Goal: Task Accomplishment & Management: Use online tool/utility

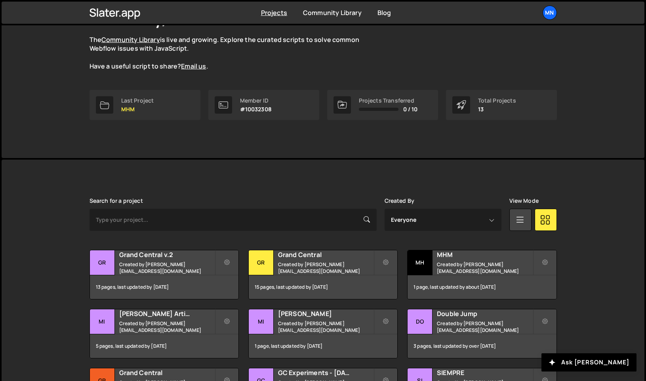
scroll to position [70, 0]
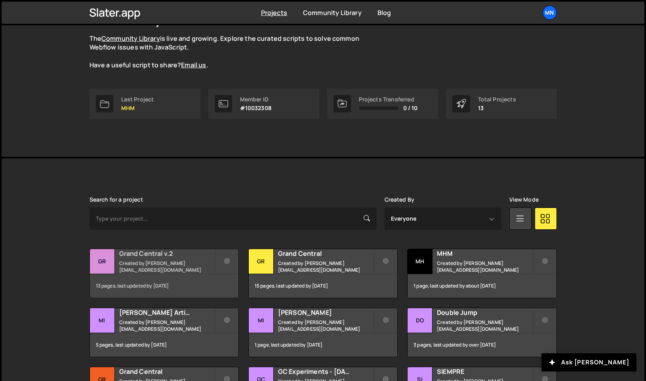
click at [160, 252] on div "Grand Central v.2 Created by mark@mn-stud.io" at bounding box center [164, 261] width 149 height 25
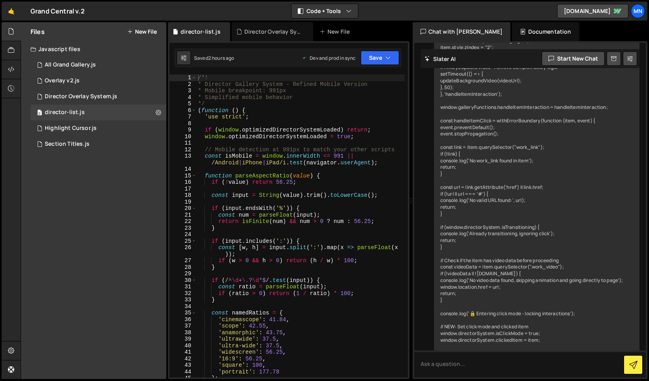
scroll to position [16334, 0]
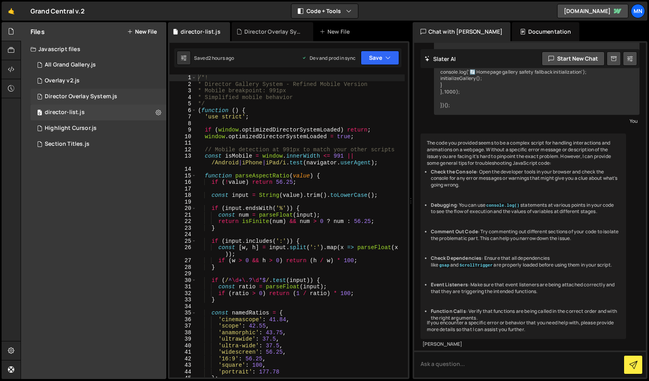
click at [101, 100] on div "1 Director Overlay System.js 0" at bounding box center [99, 97] width 136 height 16
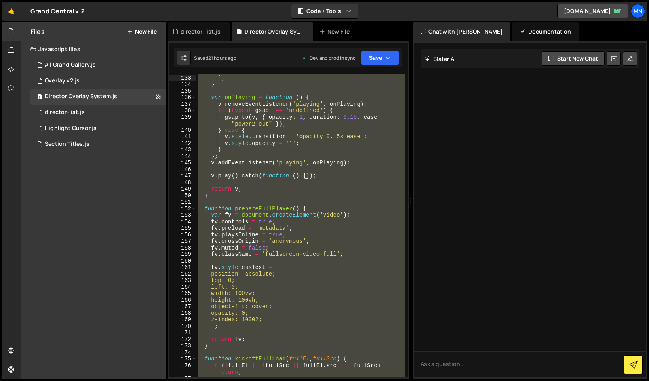
scroll to position [0, 0]
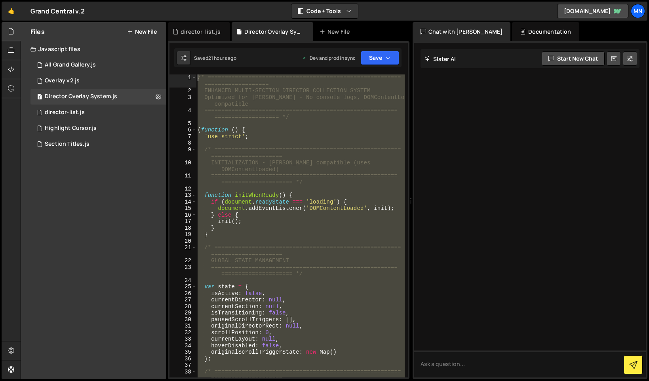
drag, startPoint x: 208, startPoint y: 257, endPoint x: 145, endPoint y: -50, distance: 313.1
click at [145, 0] on html "Projects [GEOGRAPHIC_DATA] Blog [GEOGRAPHIC_DATA] Projects Your Teams Invite te…" at bounding box center [324, 190] width 649 height 381
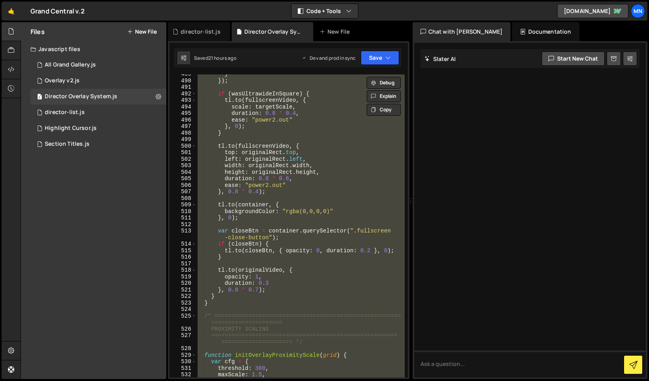
click at [237, 276] on div "} }) ; if ( wasUltrawideInSquare ) { tl . to ( fullscreenVideo , { scale : targ…" at bounding box center [300, 225] width 208 height 303
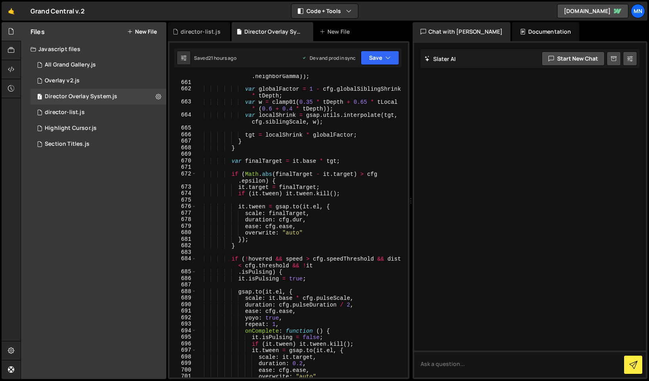
scroll to position [3210, 0]
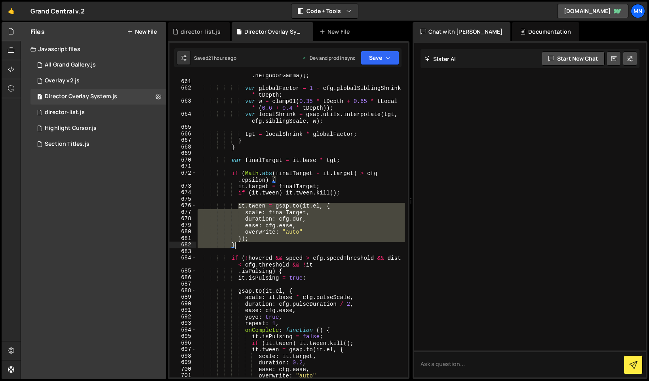
drag, startPoint x: 240, startPoint y: 205, endPoint x: 239, endPoint y: 246, distance: 41.2
click at [239, 246] on div "tLocal = smooth01 ( raise01 ( tLocal , cfg . neighborGamma )) ; var globalFacto…" at bounding box center [300, 226] width 209 height 323
paste textarea "});"
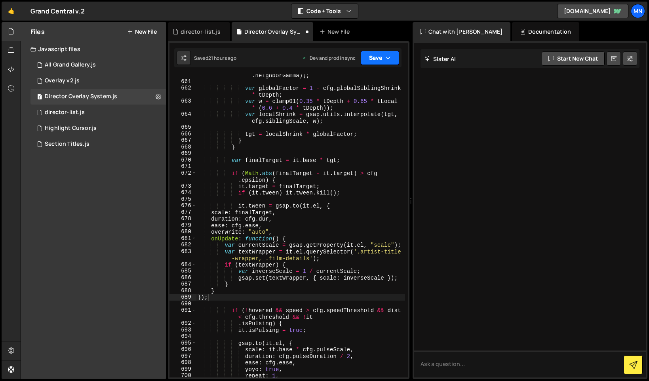
drag, startPoint x: 381, startPoint y: 59, endPoint x: 384, endPoint y: 71, distance: 12.2
click at [381, 59] on button "Save" at bounding box center [380, 58] width 38 height 14
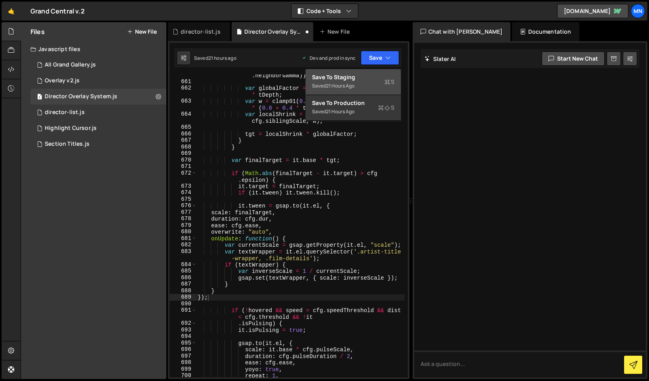
click at [383, 75] on div "Save to Staging S" at bounding box center [353, 77] width 82 height 8
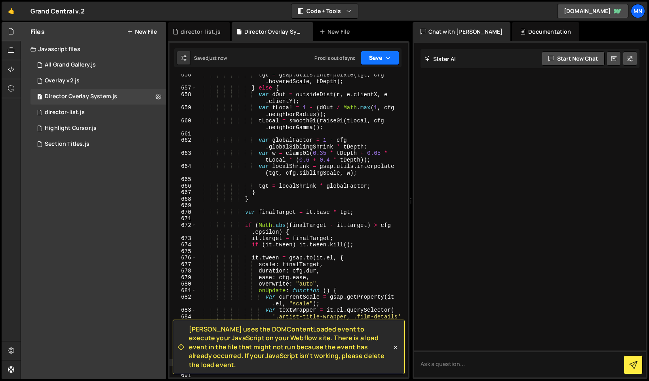
click at [388, 56] on icon "button" at bounding box center [389, 58] width 6 height 8
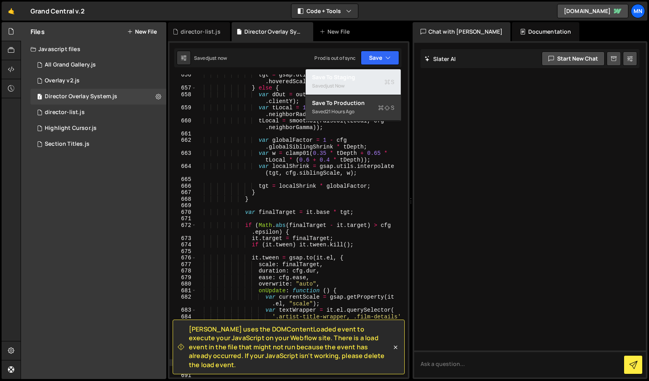
drag, startPoint x: 382, startPoint y: 89, endPoint x: 384, endPoint y: 86, distance: 4.3
click at [382, 89] on div "Saved just now" at bounding box center [353, 86] width 82 height 10
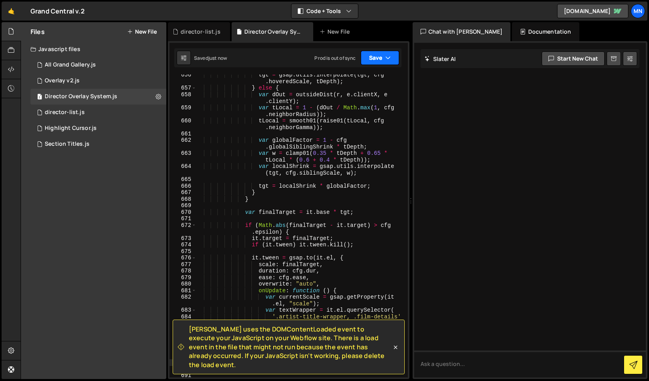
click at [391, 58] on button "Save" at bounding box center [380, 58] width 38 height 14
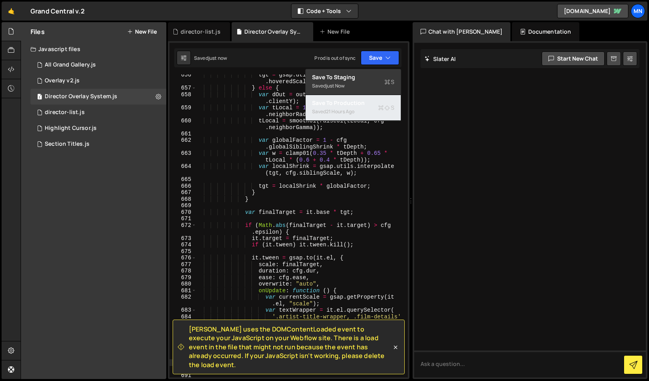
click at [373, 101] on div "Save to Production S" at bounding box center [353, 103] width 82 height 8
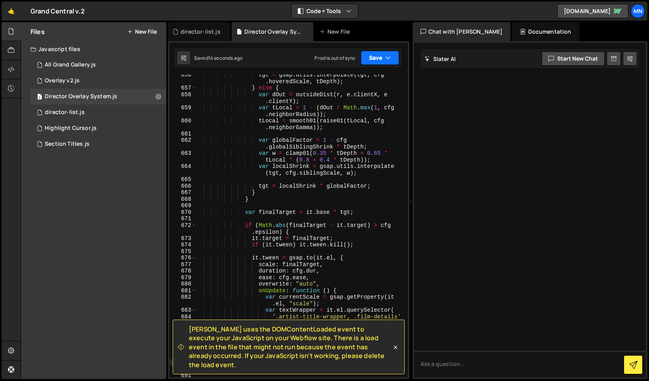
click at [378, 61] on button "Save" at bounding box center [380, 58] width 38 height 14
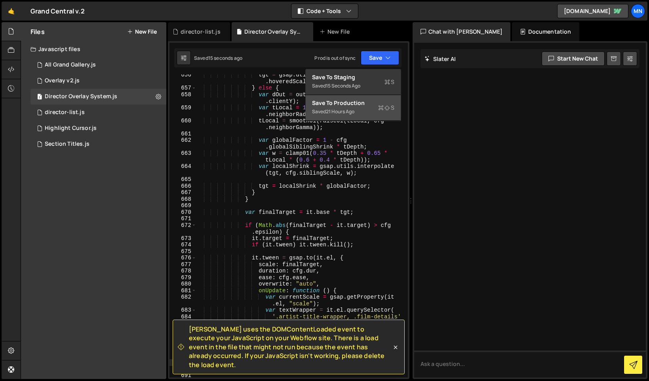
click at [357, 111] on div "Saved 21 hours ago" at bounding box center [353, 112] width 82 height 10
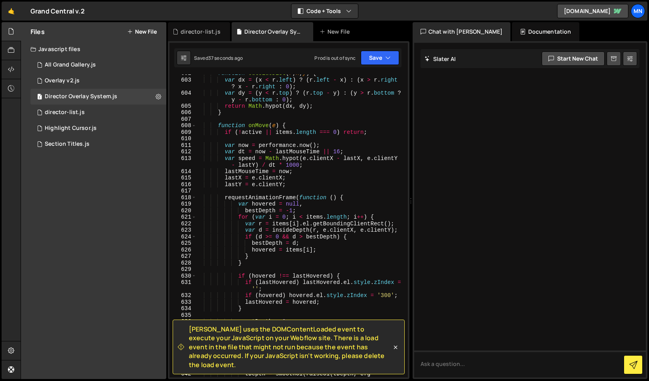
scroll to position [2845, 0]
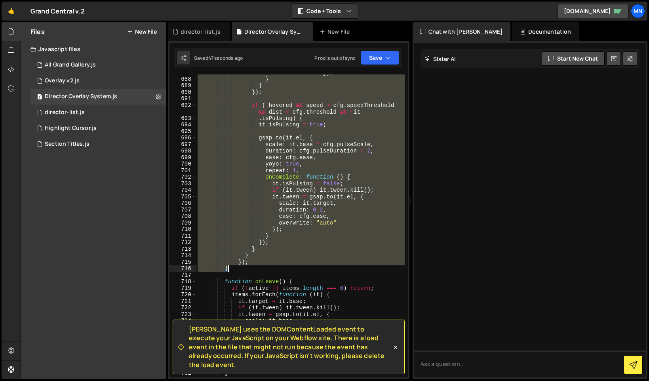
drag, startPoint x: 219, startPoint y: 151, endPoint x: 323, endPoint y: 268, distance: 156.3
click at [323, 268] on div "gsap . set ( textWrapper , { scale : inverseScale }) ; } } }) ; if ( ! hovered …" at bounding box center [300, 224] width 209 height 323
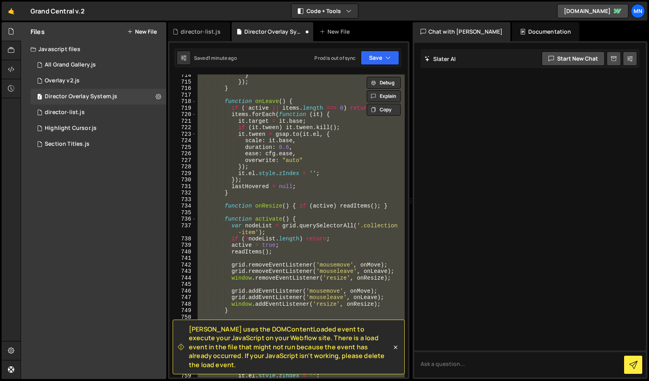
scroll to position [3413, 0]
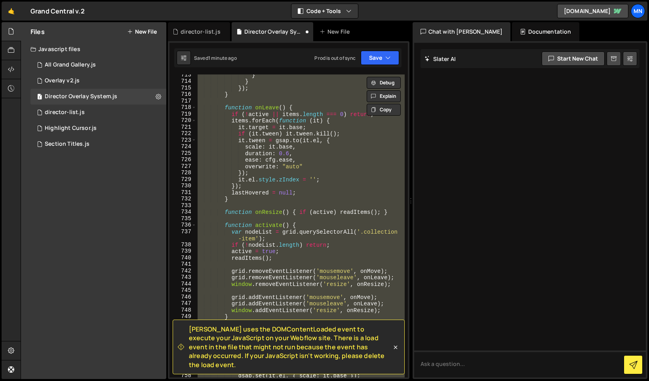
click at [336, 172] on div "} } }) ; } function onLeave ( ) { if ( ! active || items . length === 0 ) retur…" at bounding box center [300, 225] width 208 height 303
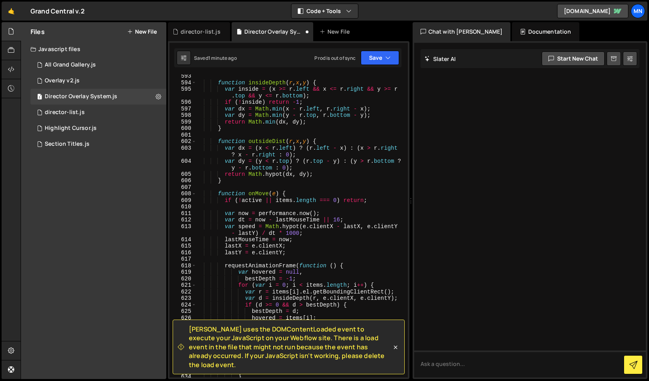
scroll to position [2797, 0]
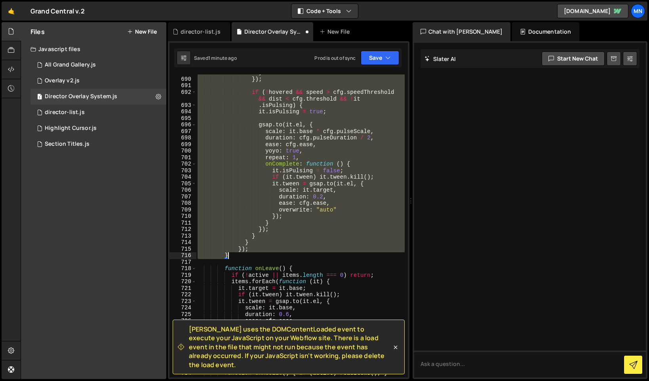
drag, startPoint x: 218, startPoint y: 227, endPoint x: 299, endPoint y: 258, distance: 86.3
click at [299, 258] on div "} }) ; if ( ! hovered && speed > cfg . speedThreshold && dist < cfg . threshold…" at bounding box center [300, 227] width 209 height 316
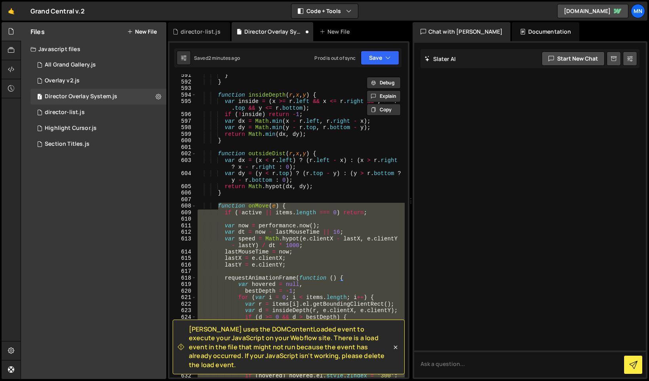
scroll to position [2809, 0]
paste textarea
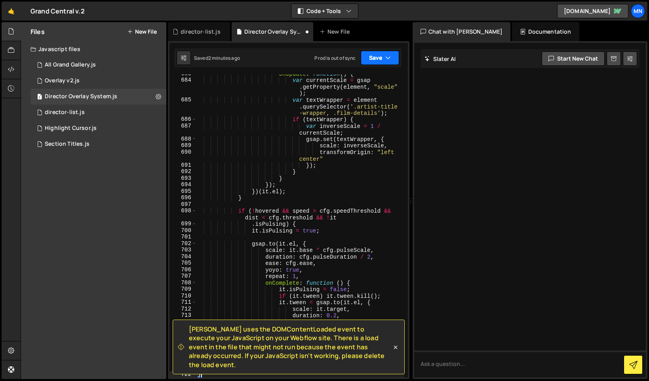
click at [386, 55] on icon "button" at bounding box center [389, 58] width 6 height 8
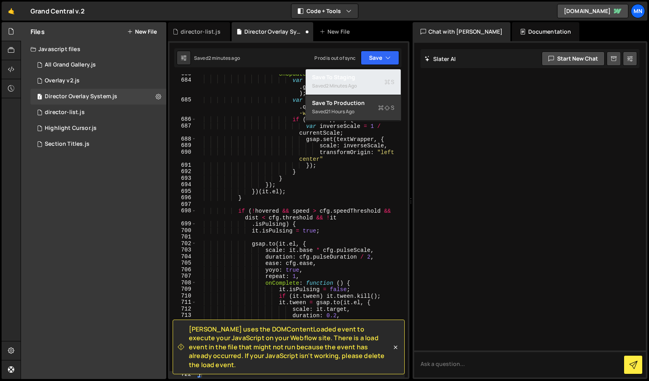
drag, startPoint x: 372, startPoint y: 73, endPoint x: 378, endPoint y: 72, distance: 5.4
click at [372, 73] on div "Save to Staging S" at bounding box center [353, 77] width 82 height 8
type textarea "});"
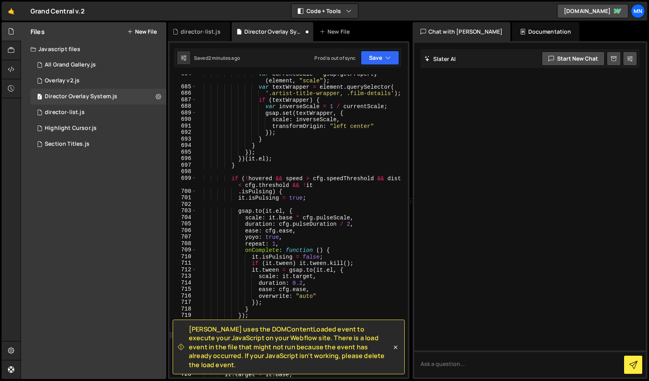
scroll to position [3310, 0]
click at [384, 55] on button "Save" at bounding box center [380, 58] width 38 height 14
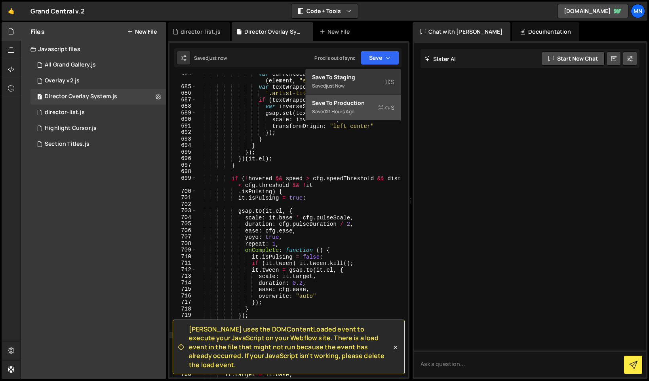
click at [369, 113] on div "Saved 21 hours ago" at bounding box center [353, 112] width 82 height 10
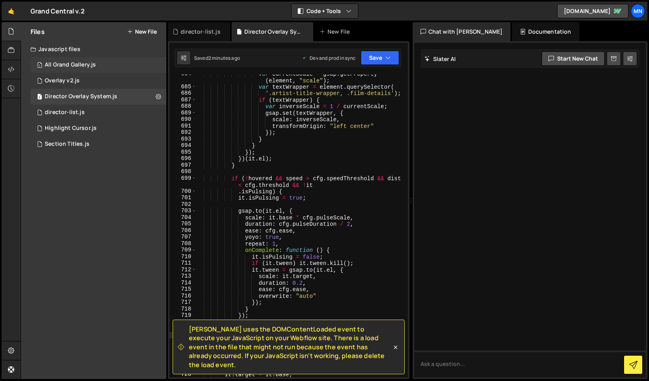
click at [67, 63] on div "All Grand Gallery.js" at bounding box center [70, 64] width 51 height 7
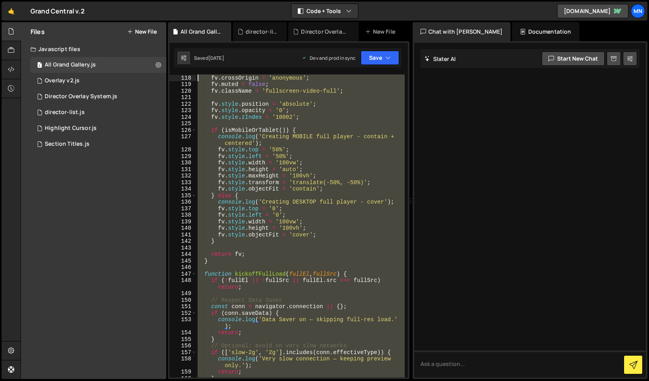
scroll to position [0, 0]
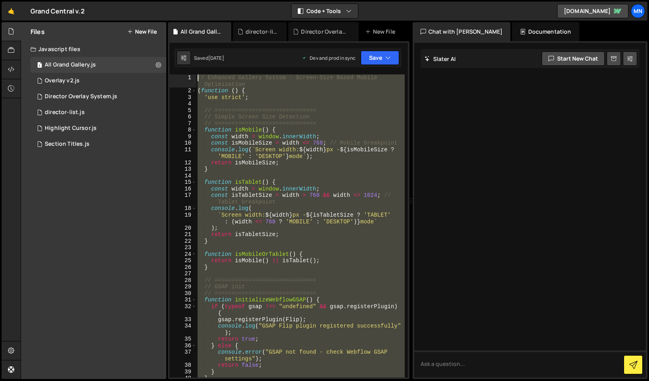
drag, startPoint x: 239, startPoint y: 374, endPoint x: 170, endPoint y: -50, distance: 428.8
click at [170, 0] on html "Projects [GEOGRAPHIC_DATA] Blog [GEOGRAPHIC_DATA] Projects Your Teams Invite te…" at bounding box center [324, 190] width 649 height 381
click at [318, 163] on div "// Enhanced Gallery System - Screen-Size Based Mobile Optimization ( function (…" at bounding box center [300, 225] width 208 height 303
type textarea "return isMobileSize;"
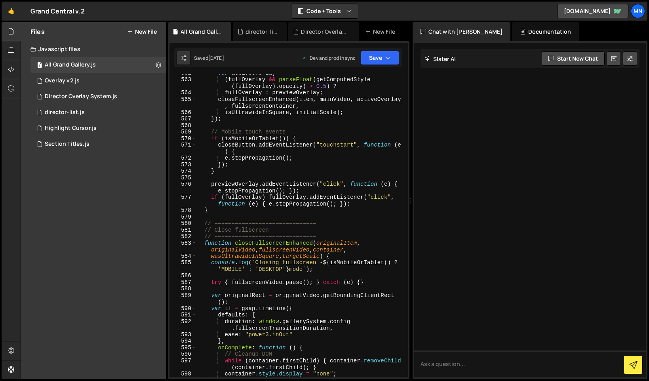
scroll to position [4287, 0]
click at [64, 95] on div "Director Overlay System.js" at bounding box center [81, 96] width 73 height 7
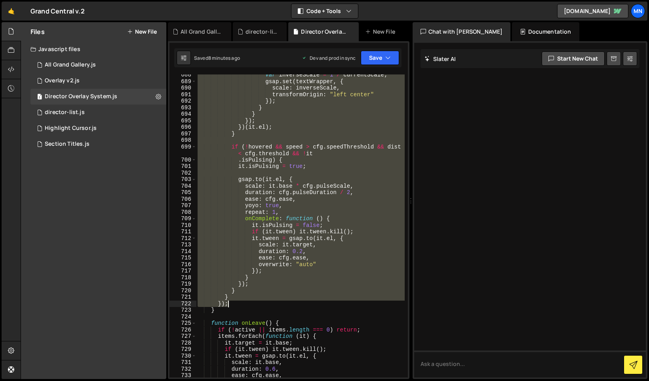
scroll to position [3311, 0]
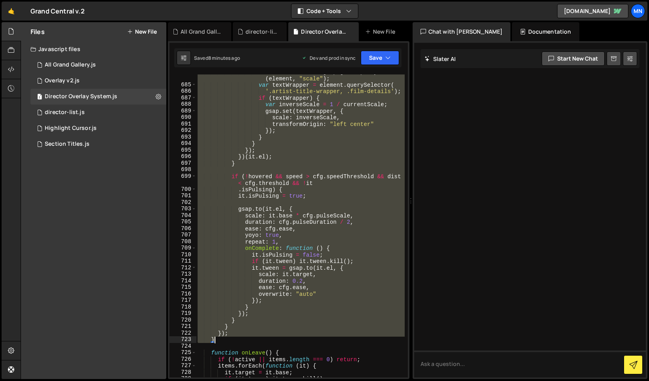
drag, startPoint x: 212, startPoint y: 136, endPoint x: 271, endPoint y: 341, distance: 213.5
click at [272, 342] on div "var currentScale = gsap . getProperty ( element , "scale" ) ; var textWrapper =…" at bounding box center [300, 230] width 209 height 323
paste textarea
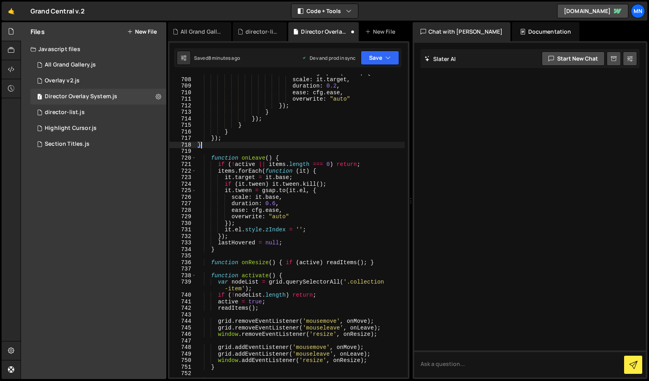
scroll to position [3424, 0]
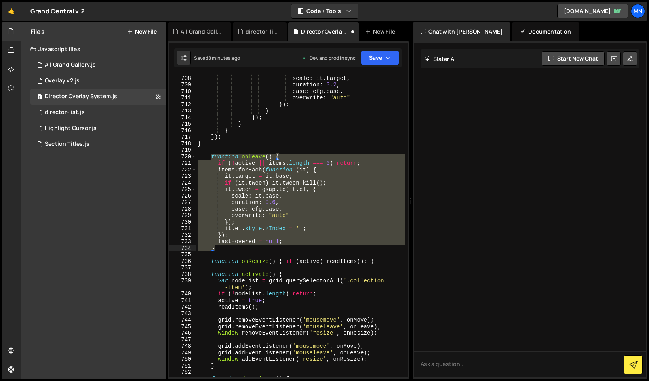
drag, startPoint x: 211, startPoint y: 155, endPoint x: 225, endPoint y: 250, distance: 96.8
click at [225, 250] on div "it . tween = gsap . to ( it . el , { scale : it . target , duration : 0.2 , eas…" at bounding box center [300, 227] width 209 height 316
paste textarea
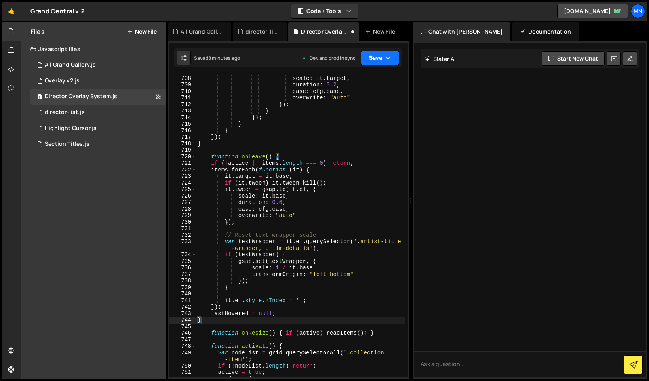
drag, startPoint x: 375, startPoint y: 55, endPoint x: 375, endPoint y: 68, distance: 12.3
click at [375, 55] on button "Save" at bounding box center [380, 58] width 38 height 14
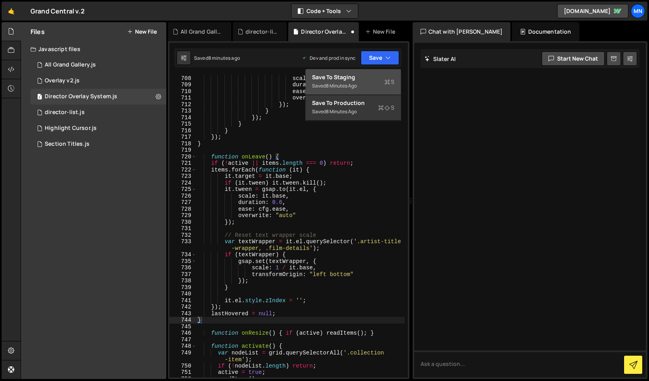
click at [374, 74] on div "Save to Staging S" at bounding box center [353, 77] width 82 height 8
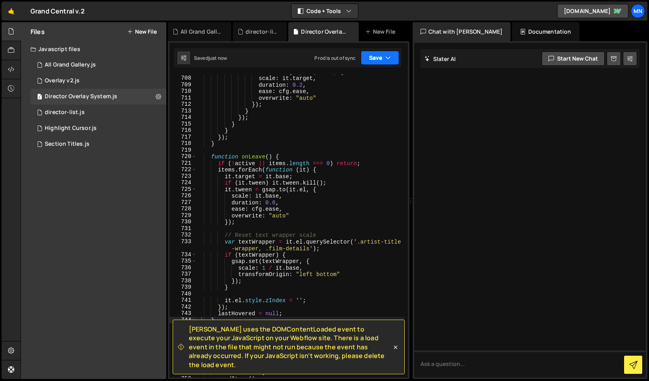
click at [382, 58] on button "Save" at bounding box center [380, 58] width 38 height 14
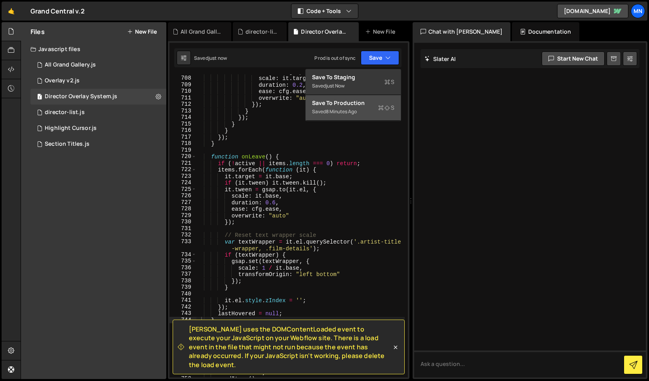
click at [376, 107] on div "Saved 8 minutes ago" at bounding box center [353, 112] width 82 height 10
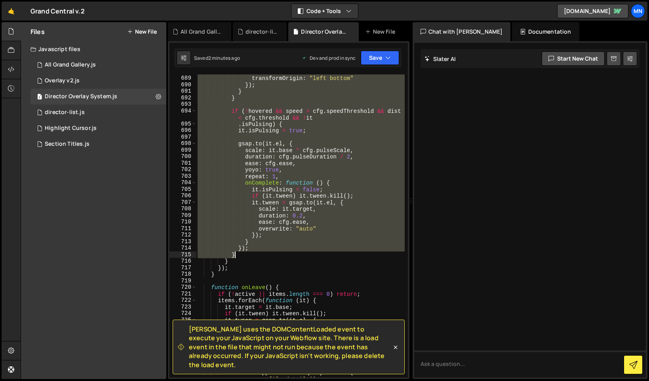
scroll to position [3327, 0]
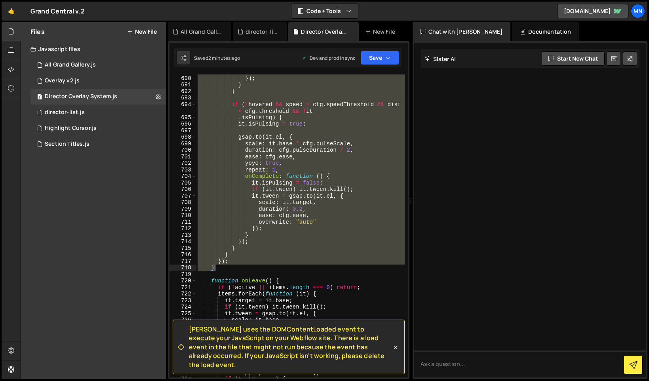
drag, startPoint x: 212, startPoint y: 122, endPoint x: 225, endPoint y: 270, distance: 148.7
click at [225, 270] on div "transformOrigin : "left bottom" }) ; } } if ( ! hovered && speed > cfg . speedT…" at bounding box center [300, 227] width 209 height 316
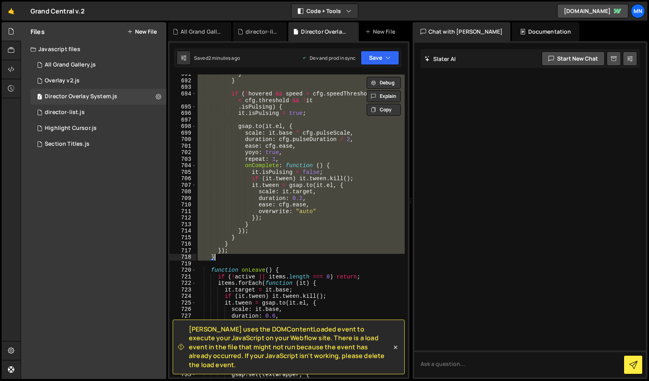
paste textarea
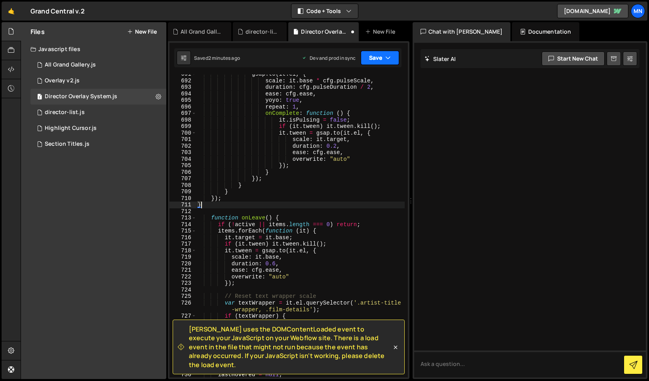
drag, startPoint x: 393, startPoint y: 55, endPoint x: 388, endPoint y: 61, distance: 7.3
click at [393, 55] on button "Save" at bounding box center [380, 58] width 38 height 14
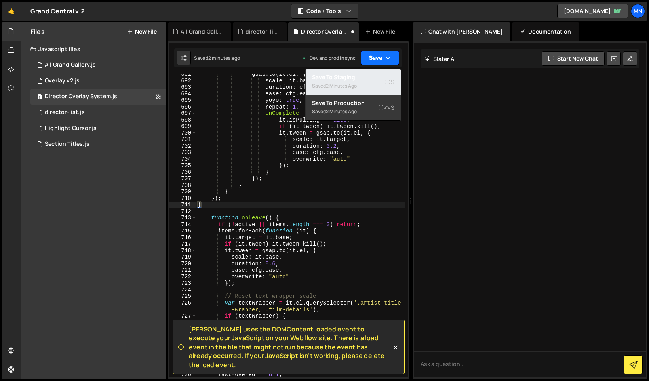
drag, startPoint x: 379, startPoint y: 82, endPoint x: 391, endPoint y: 62, distance: 23.3
click at [380, 82] on div "Saved 2 minutes ago" at bounding box center [353, 86] width 82 height 10
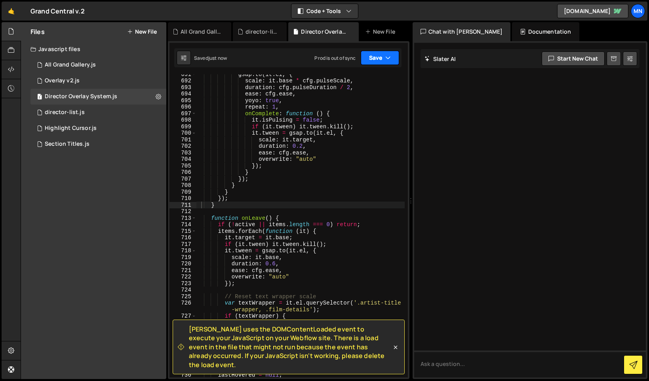
click at [391, 58] on button "Save" at bounding box center [380, 58] width 38 height 14
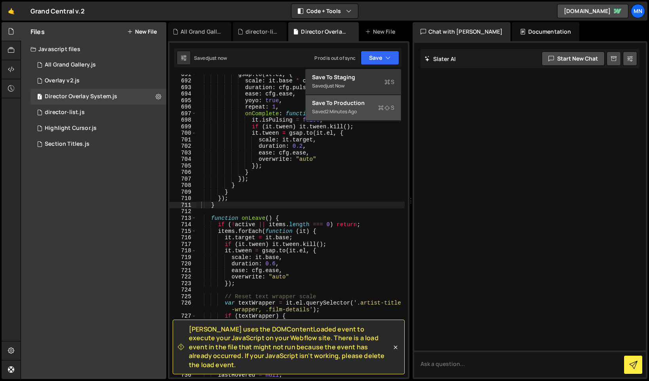
click at [379, 114] on div "Saved 2 minutes ago" at bounding box center [353, 112] width 82 height 10
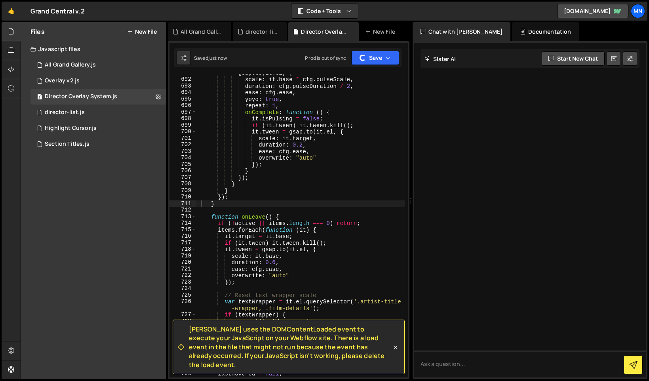
scroll to position [3347, 0]
drag, startPoint x: 397, startPoint y: 350, endPoint x: 389, endPoint y: 338, distance: 14.1
click at [396, 350] on icon at bounding box center [396, 348] width 8 height 8
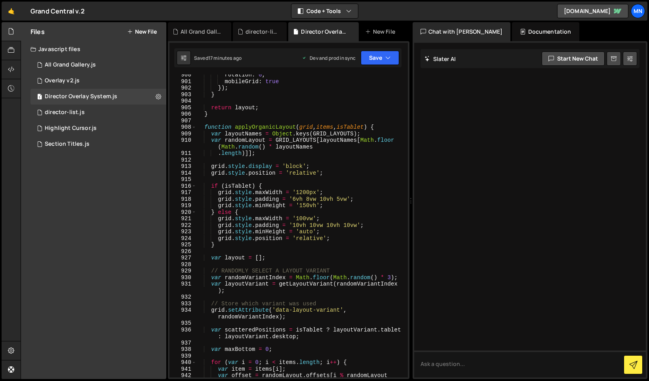
scroll to position [4289, 0]
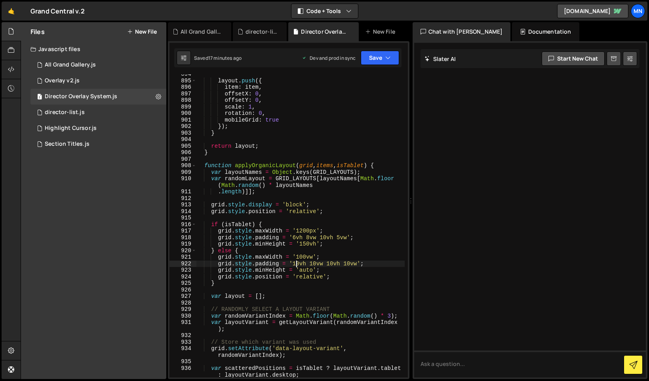
click at [295, 262] on div "layout . push ({ item : item , offsetX : 0 , offsetY : 0 , scale : 1 , rotation…" at bounding box center [300, 229] width 209 height 316
click at [344, 263] on div "layout . push ({ item : item , offsetX : 0 , offsetY : 0 , scale : 1 , rotation…" at bounding box center [300, 229] width 209 height 316
click at [389, 61] on icon "button" at bounding box center [389, 58] width 6 height 8
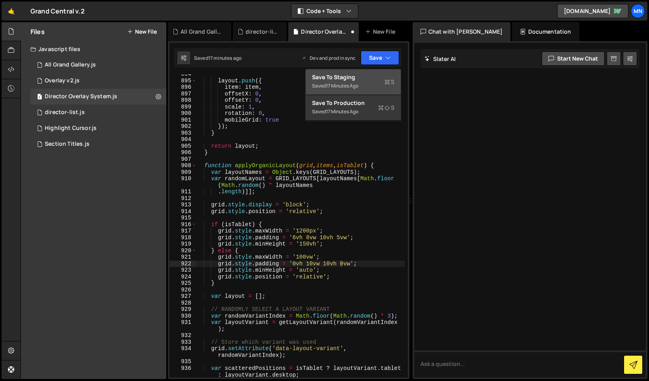
click at [379, 78] on div "Save to Staging S" at bounding box center [353, 77] width 82 height 8
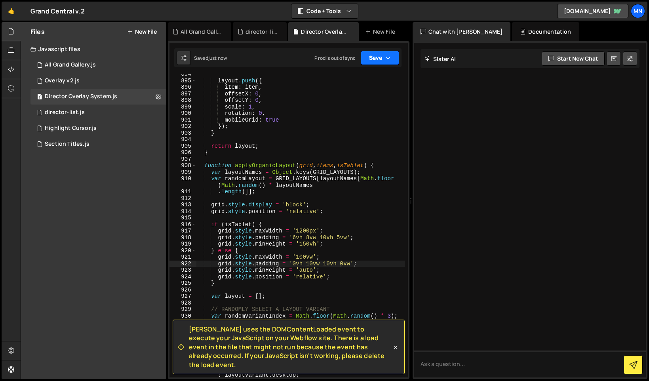
click at [388, 57] on icon "button" at bounding box center [389, 58] width 6 height 8
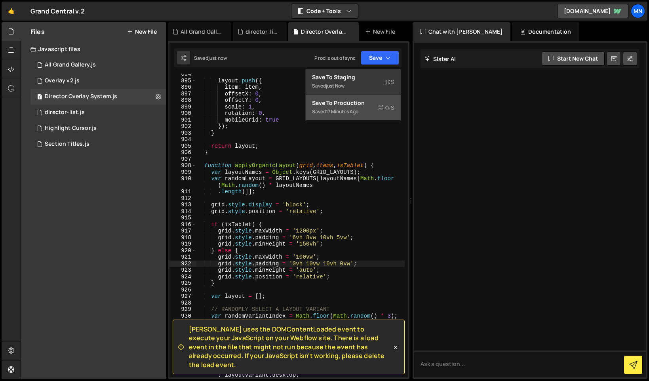
click at [381, 110] on icon at bounding box center [381, 108] width 6 height 8
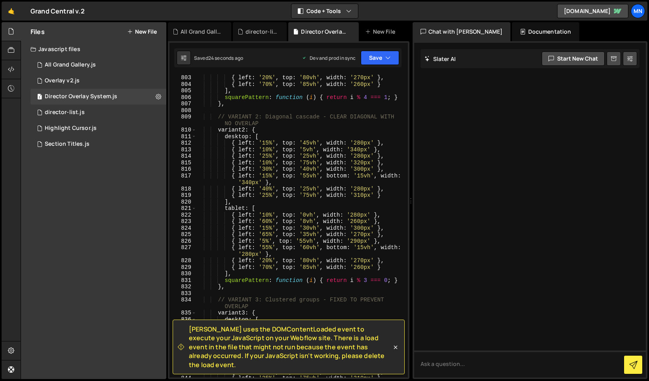
scroll to position [3856, 0]
click at [395, 351] on icon at bounding box center [396, 348] width 8 height 8
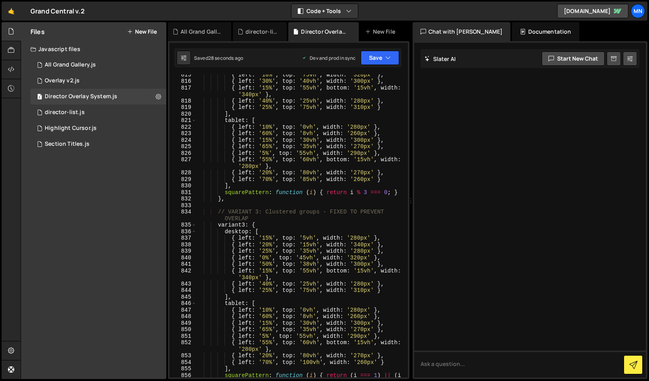
scroll to position [3914, 0]
click at [267, 264] on div "{ left : '10%' , top : '75vh' , width : '320px' } , { left : '30%' , top : '40v…" at bounding box center [300, 232] width 209 height 323
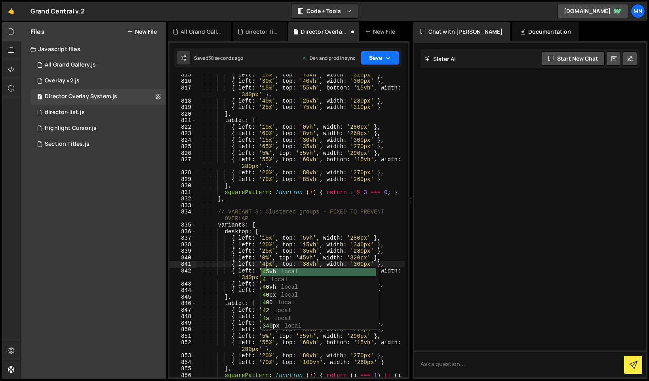
click at [386, 57] on icon "button" at bounding box center [389, 58] width 6 height 8
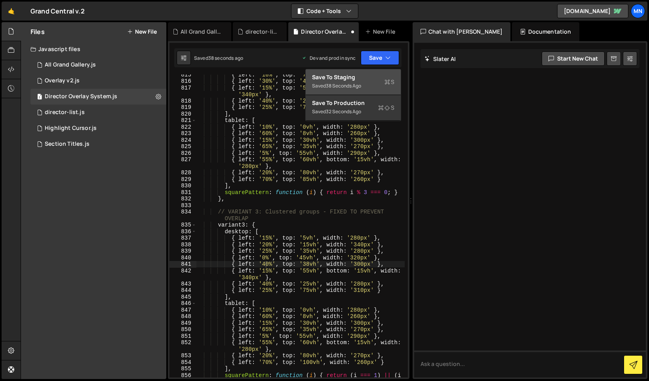
click at [379, 74] on div "Save to Staging S" at bounding box center [353, 77] width 82 height 8
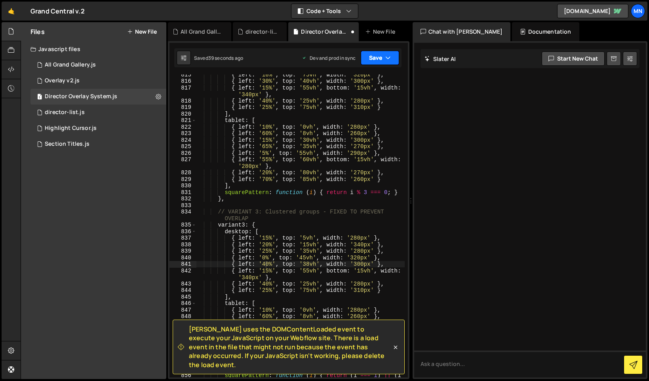
click at [384, 59] on button "Save" at bounding box center [380, 58] width 38 height 14
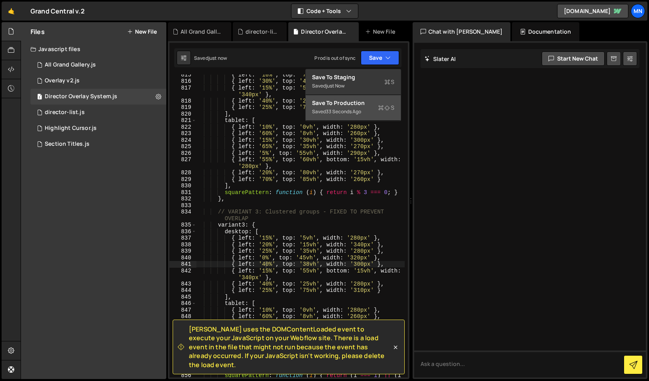
click at [369, 113] on div "Saved 33 seconds ago" at bounding box center [353, 112] width 82 height 10
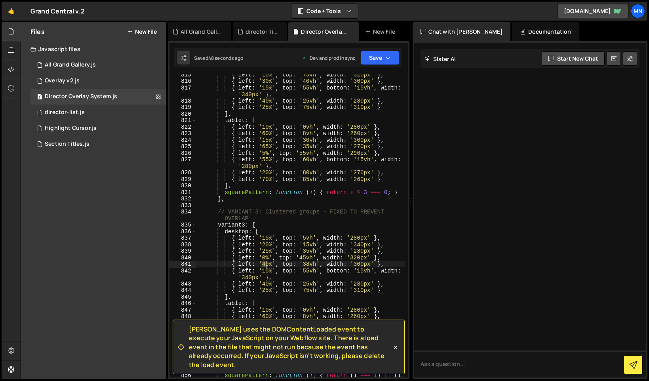
click at [265, 264] on div "{ left : '10%' , top : '75vh' , width : '320px' } , { left : '30%' , top : '40v…" at bounding box center [300, 232] width 209 height 323
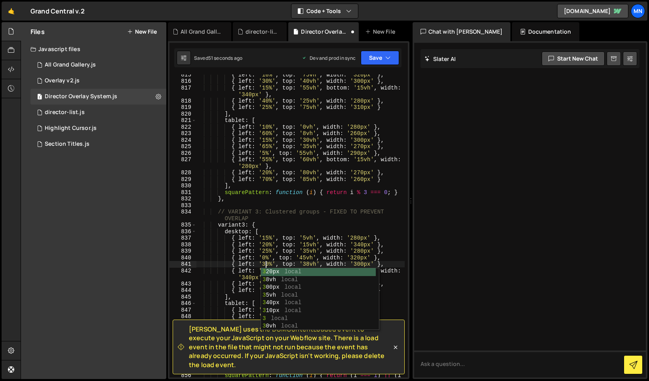
click at [399, 240] on div "{ left : '10%' , top : '75vh' , width : '320px' } , { left : '30%' , top : '40v…" at bounding box center [300, 232] width 209 height 323
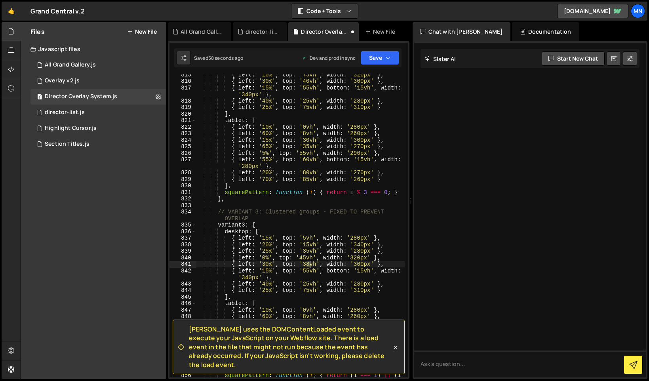
click at [309, 264] on div "{ left : '10%' , top : '75vh' , width : '320px' } , { left : '30%' , top : '40v…" at bounding box center [300, 232] width 209 height 323
click at [382, 61] on button "Save" at bounding box center [380, 58] width 38 height 14
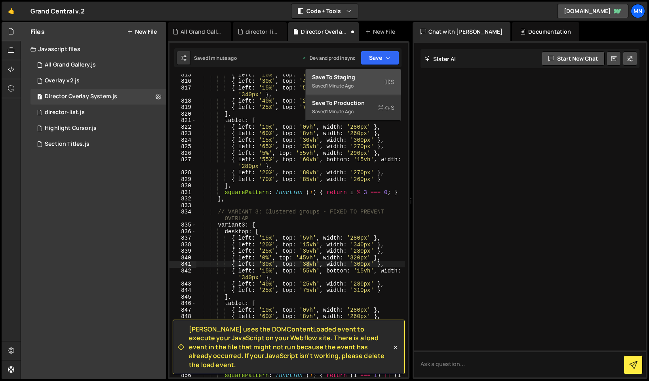
click at [369, 82] on div "Saved 1 minute ago" at bounding box center [353, 86] width 82 height 10
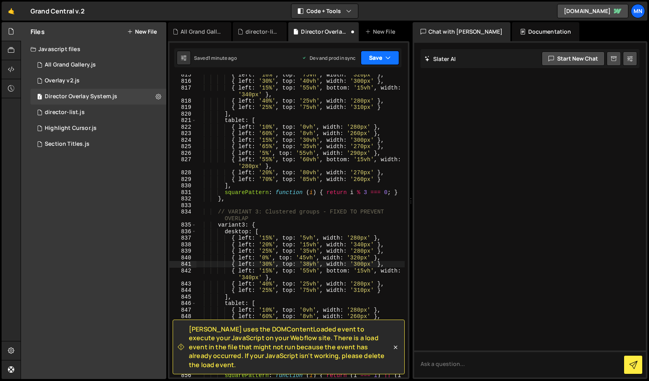
drag, startPoint x: 384, startPoint y: 59, endPoint x: 384, endPoint y: 65, distance: 5.6
click at [384, 59] on button "Save" at bounding box center [380, 58] width 38 height 14
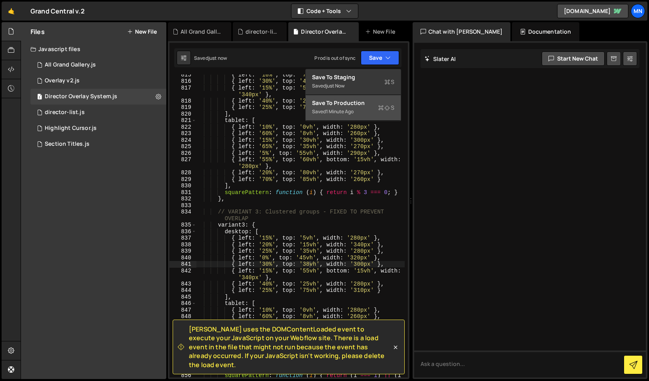
click at [371, 107] on div "Saved 1 minute ago" at bounding box center [353, 112] width 82 height 10
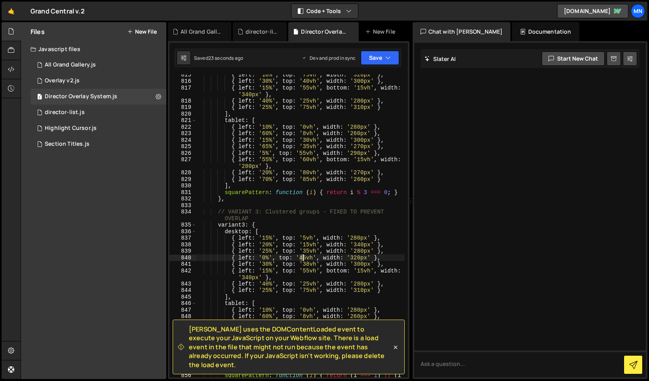
click at [304, 257] on div "{ left : '10%' , top : '75vh' , width : '320px' } , { left : '30%' , top : '40v…" at bounding box center [300, 232] width 209 height 323
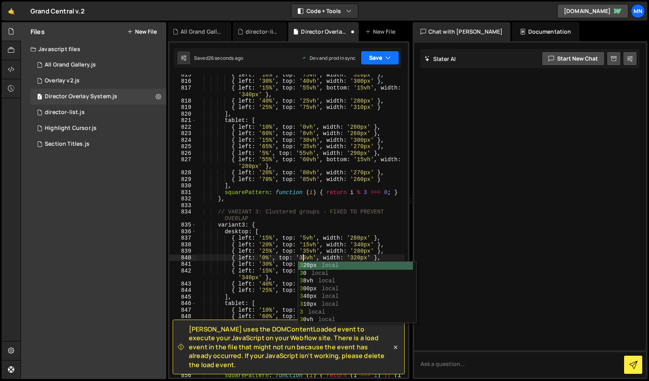
type textarea "{ left: '0%', top: '35vh', width: '320px' },"
click at [384, 59] on button "Save" at bounding box center [380, 58] width 38 height 14
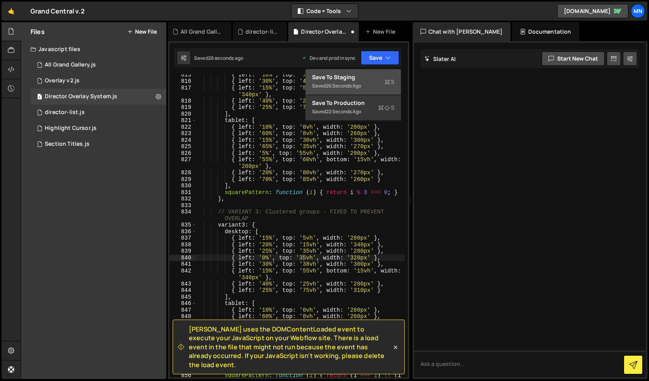
click at [379, 77] on div "Save to Staging S" at bounding box center [353, 77] width 82 height 8
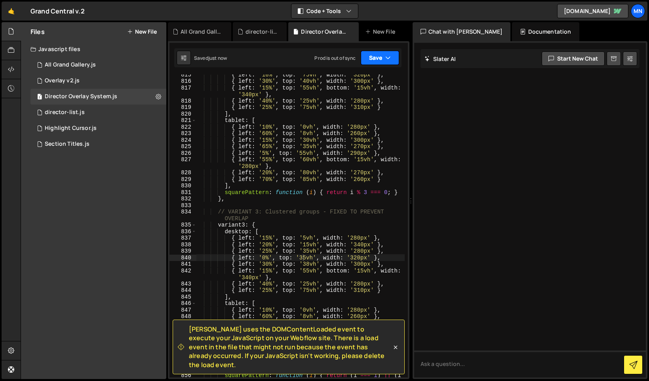
click at [384, 58] on button "Save" at bounding box center [380, 58] width 38 height 14
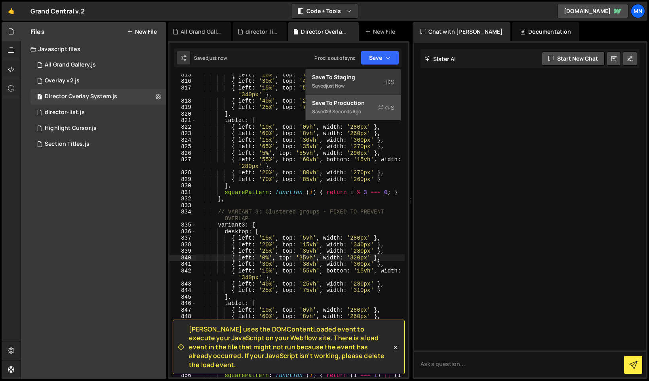
click at [367, 108] on div "Saved 23 seconds ago" at bounding box center [353, 112] width 82 height 10
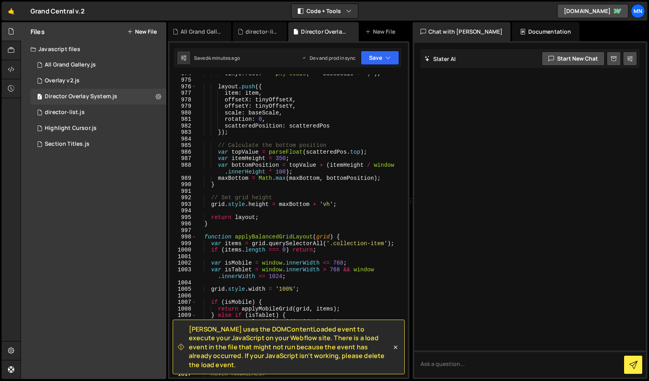
scroll to position [12681, 0]
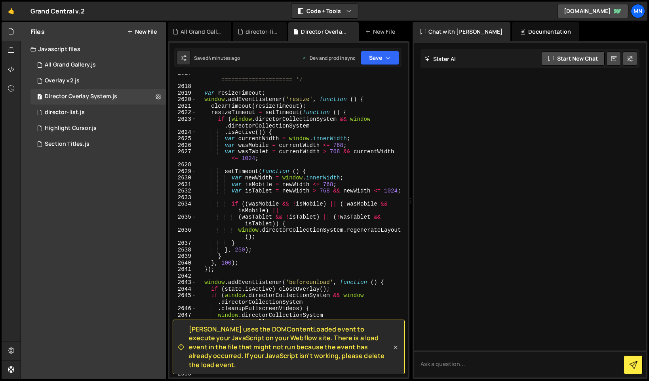
click at [397, 351] on icon at bounding box center [396, 348] width 8 height 8
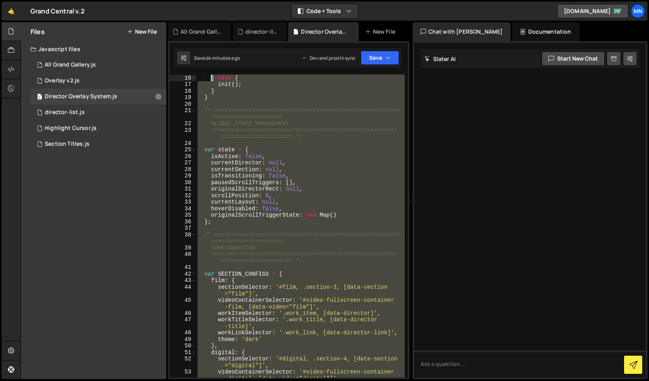
scroll to position [0, 0]
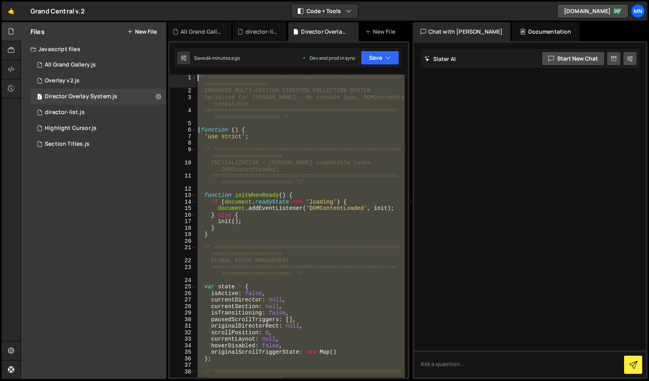
drag, startPoint x: 225, startPoint y: 374, endPoint x: 210, endPoint y: -50, distance: 423.5
click at [210, 0] on html "Projects [GEOGRAPHIC_DATA] Blog [GEOGRAPHIC_DATA] Projects Your Teams Invite te…" at bounding box center [324, 190] width 649 height 381
type textarea "/* ============================================================================…"
